Goal: Information Seeking & Learning: Learn about a topic

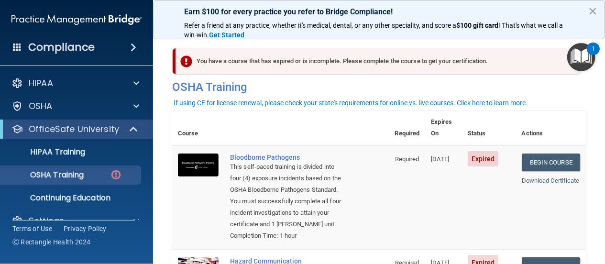
click at [578, 56] on img "Open Resource Center, 1 new notification" at bounding box center [581, 57] width 28 height 28
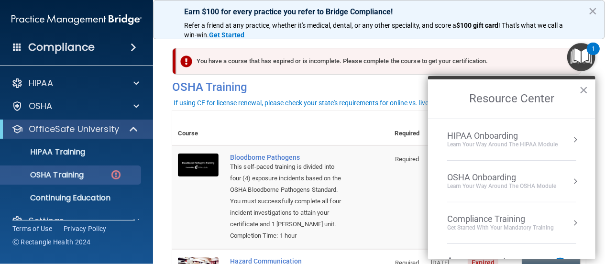
click at [570, 220] on button "Resource Center" at bounding box center [575, 223] width 10 height 10
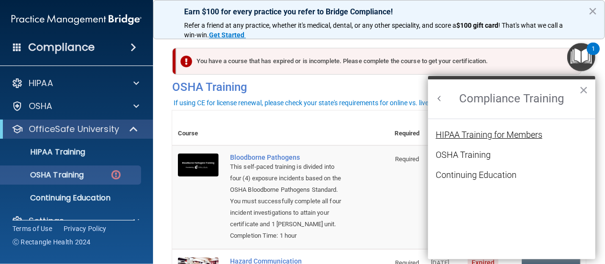
click at [467, 135] on div "HIPAA Training for Members" at bounding box center [488, 134] width 107 height 9
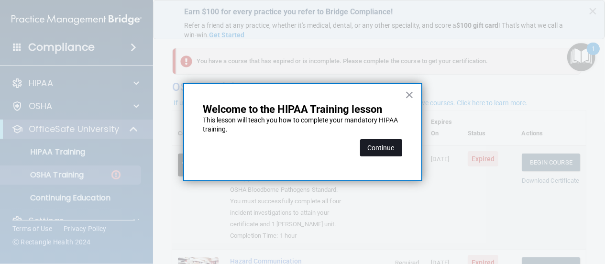
click at [371, 149] on button "Continue" at bounding box center [381, 147] width 42 height 17
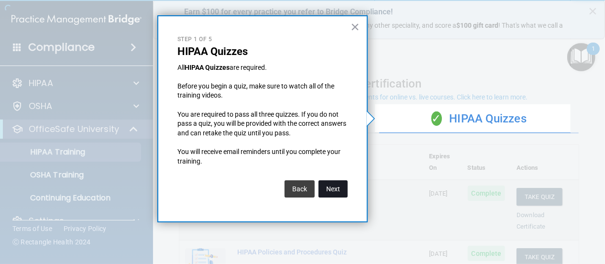
click at [337, 189] on button "Next" at bounding box center [332, 188] width 29 height 17
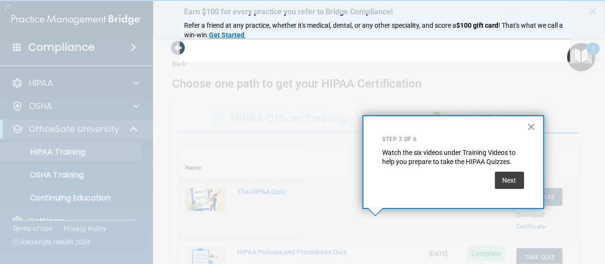
scroll to position [249, 0]
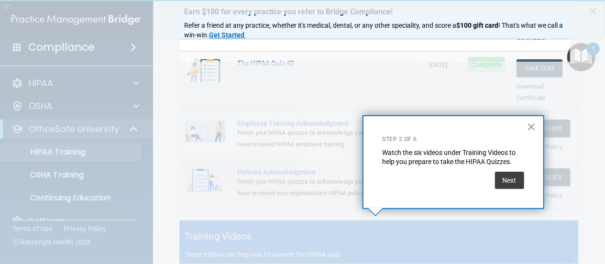
click at [337, 14] on div at bounding box center [375, 7] width 390 height 14
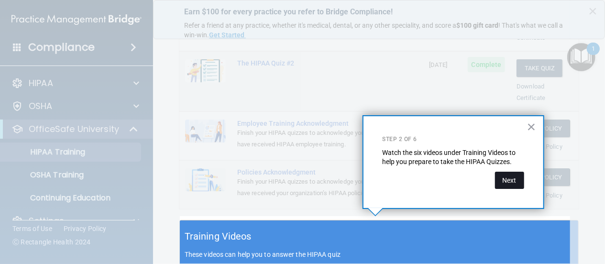
click at [502, 180] on button "Next" at bounding box center [509, 180] width 29 height 17
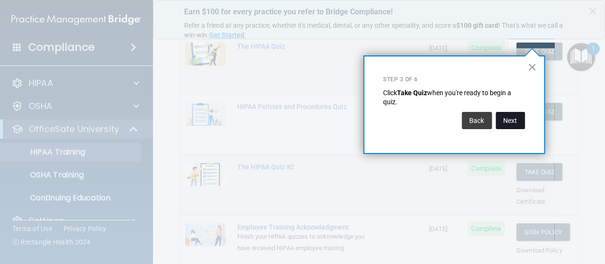
click at [510, 120] on button "Next" at bounding box center [510, 120] width 29 height 17
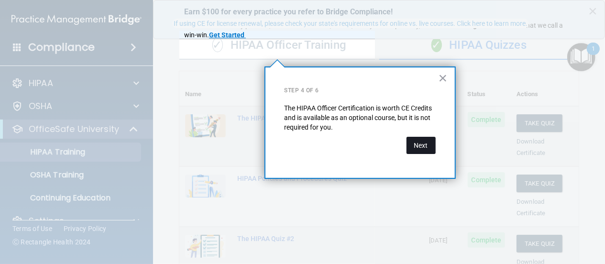
click at [424, 144] on button "Next" at bounding box center [420, 145] width 29 height 17
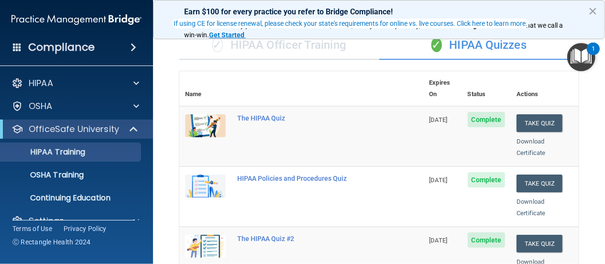
click at [583, 53] on img "Open Resource Center, 1 new notification" at bounding box center [581, 57] width 28 height 28
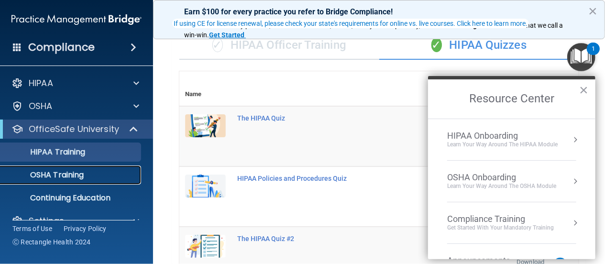
click at [97, 176] on div "OSHA Training" at bounding box center [71, 175] width 130 height 10
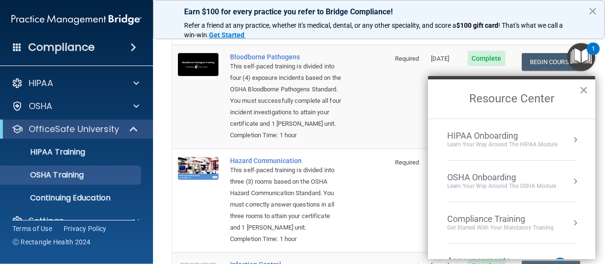
click at [583, 90] on button "×" at bounding box center [583, 89] width 9 height 15
